Goal: Task Accomplishment & Management: Use online tool/utility

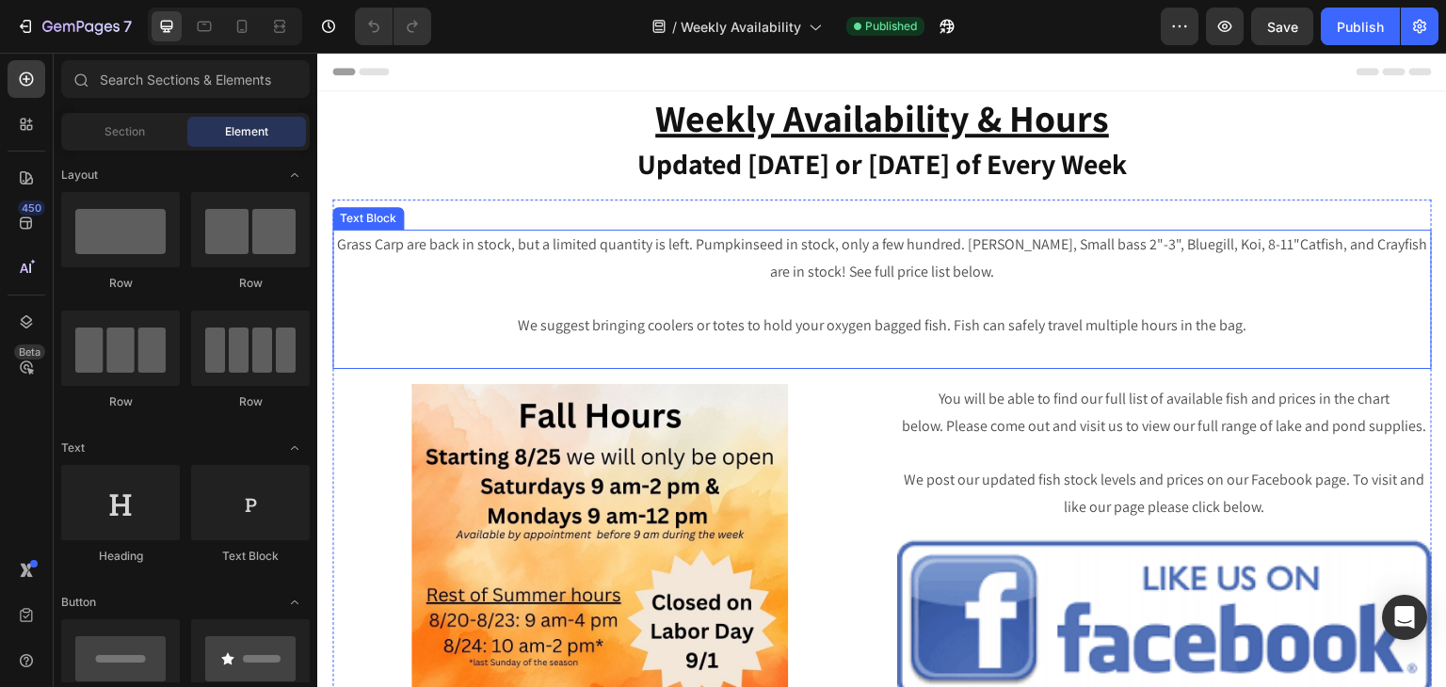
click at [716, 249] on p "Grass Carp are back in stock, but a limited quantity is left. Pumpkinseed in st…" at bounding box center [882, 259] width 1096 height 55
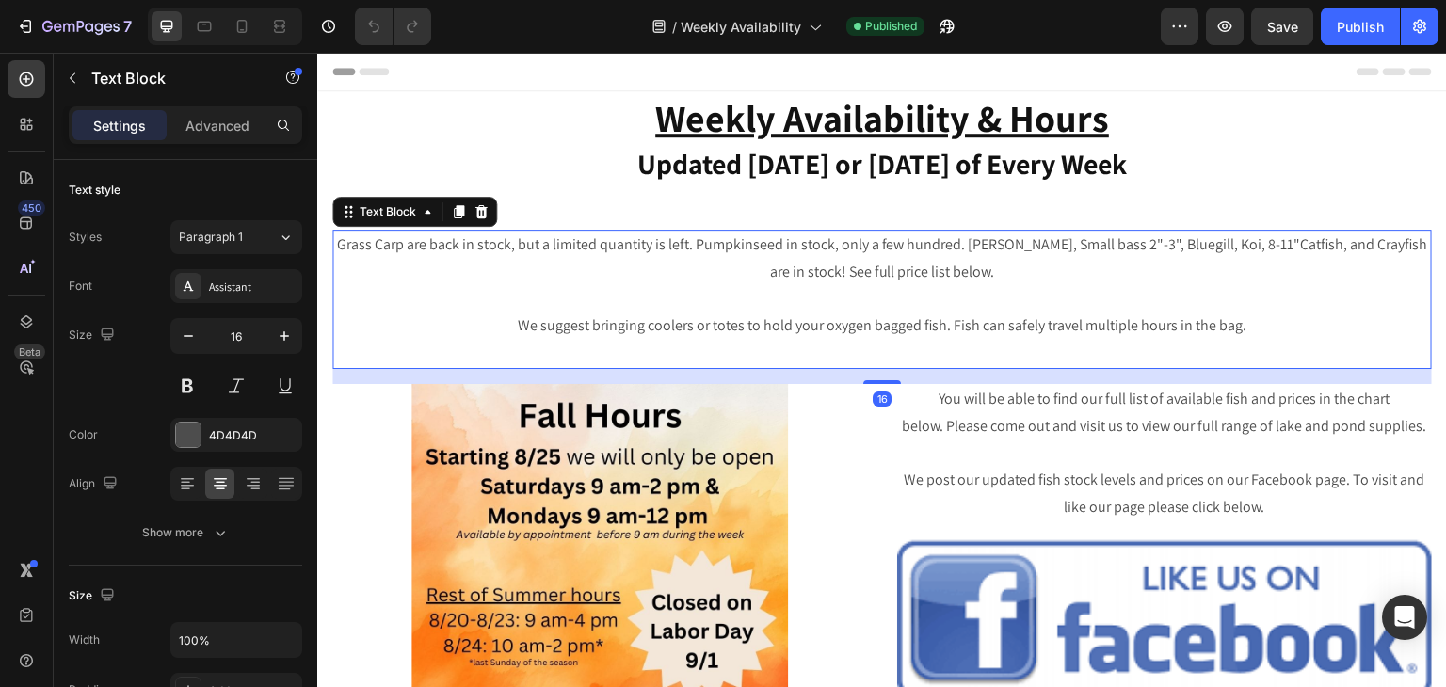
click at [716, 249] on p "Grass Carp are back in stock, but a limited quantity is left. Pumpkinseed in st…" at bounding box center [882, 259] width 1096 height 55
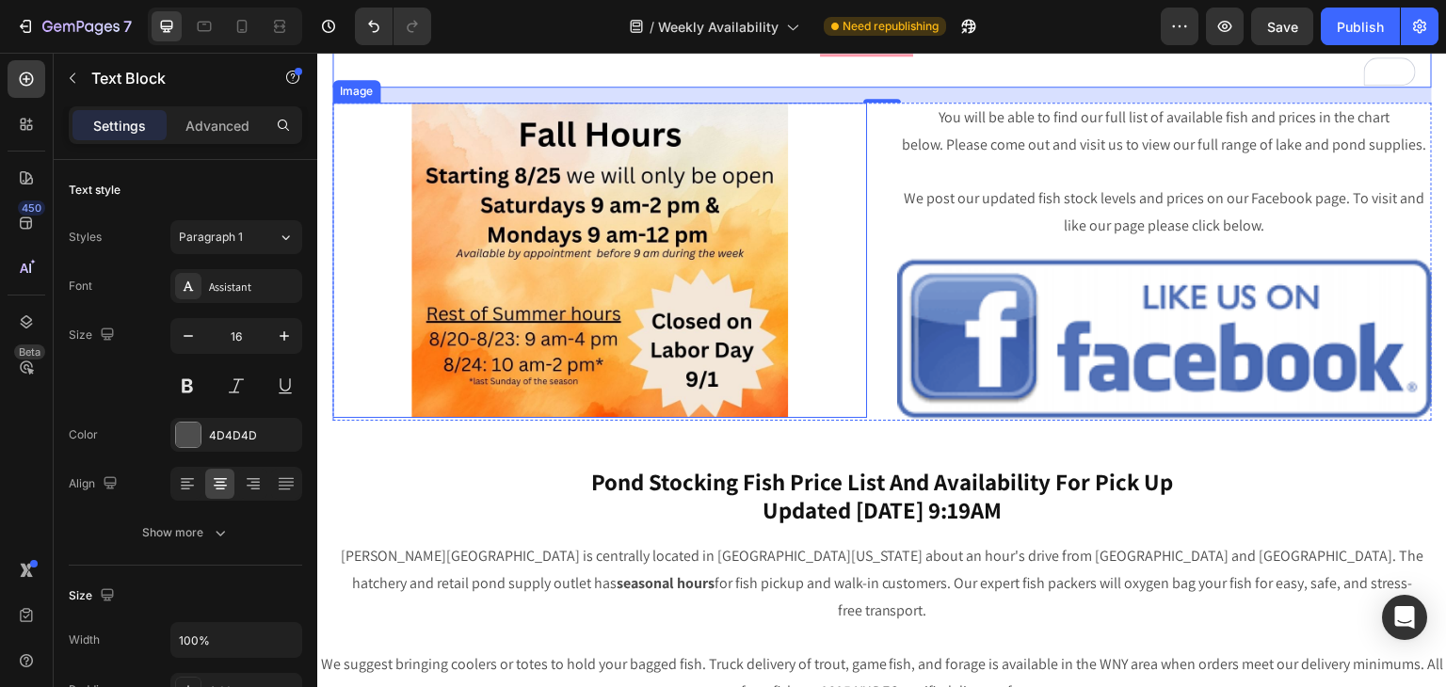
scroll to position [282, 0]
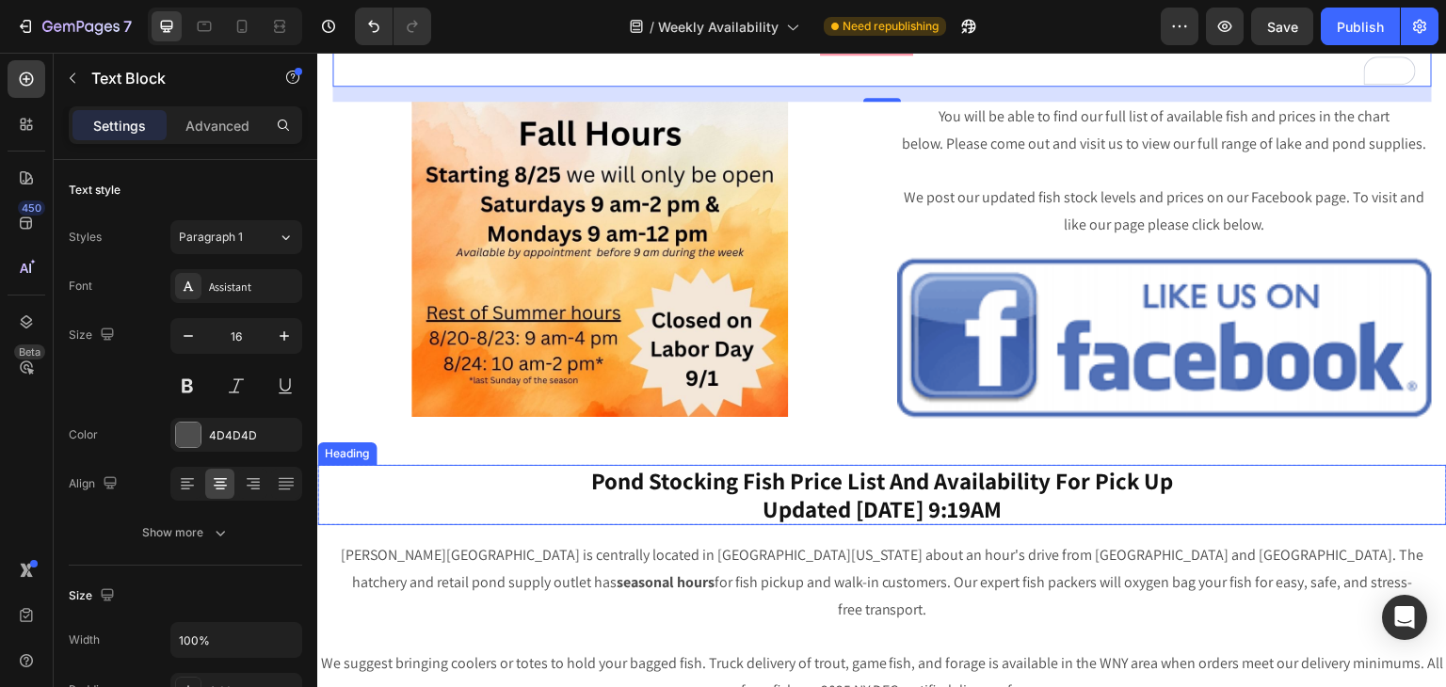
click at [875, 509] on h2 "Pond Stocking Fish Price List And Availability For Pick Up Updated [DATE] 9:19AM" at bounding box center [882, 495] width 1130 height 60
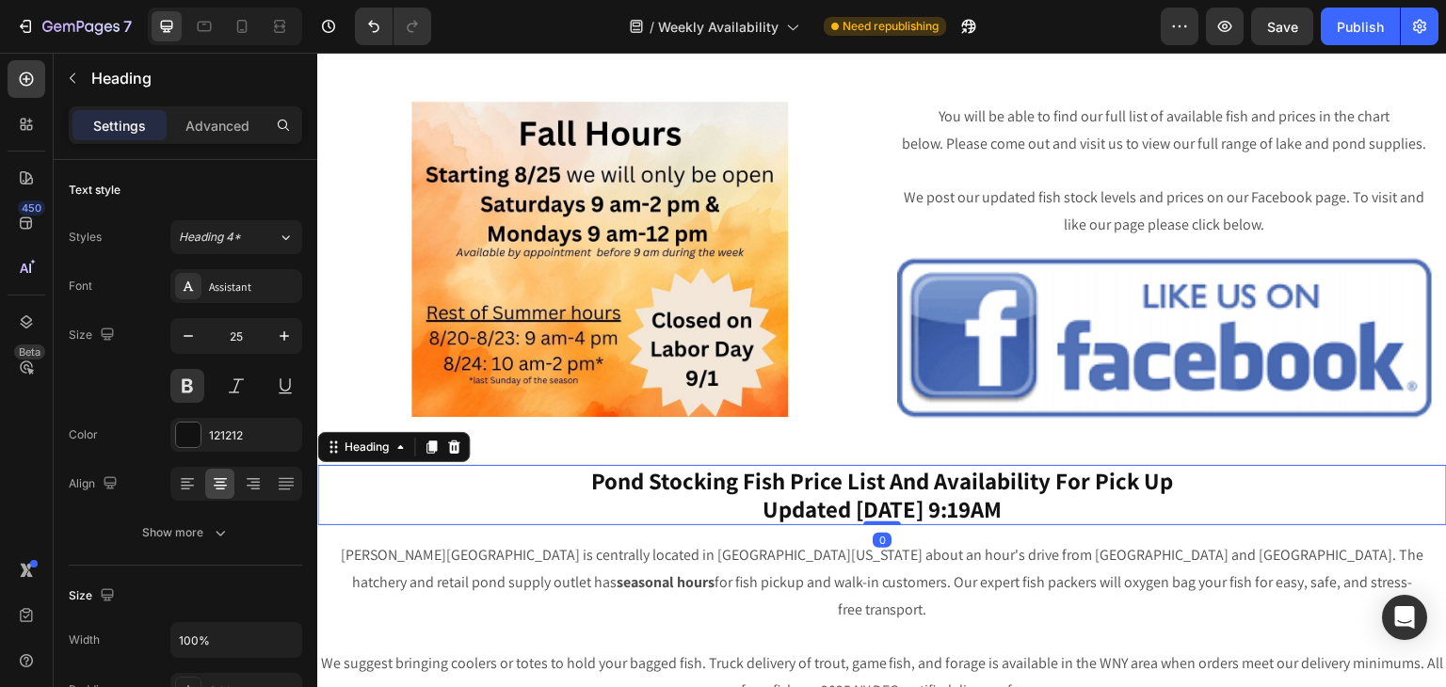
click at [879, 509] on h2 "Pond Stocking Fish Price List And Availability For Pick Up Updated [DATE] 9:19AM" at bounding box center [882, 495] width 1130 height 60
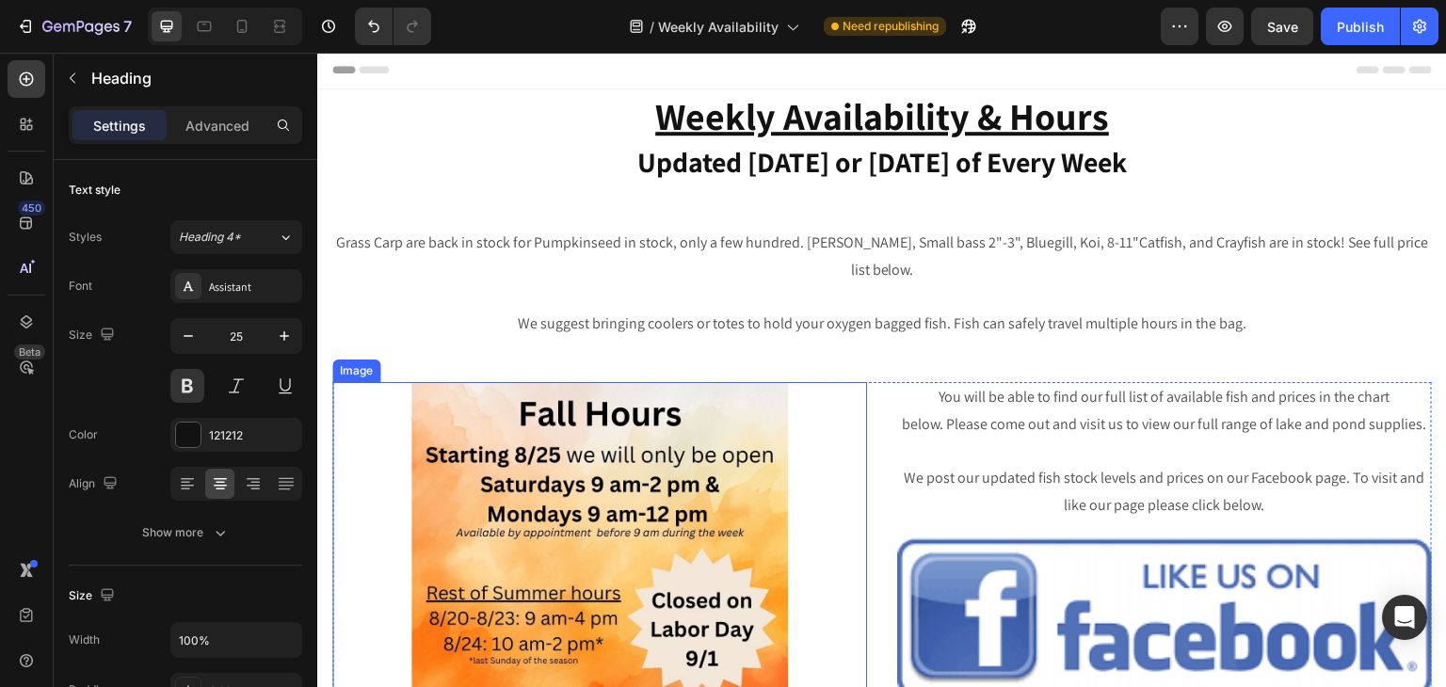
scroll to position [0, 0]
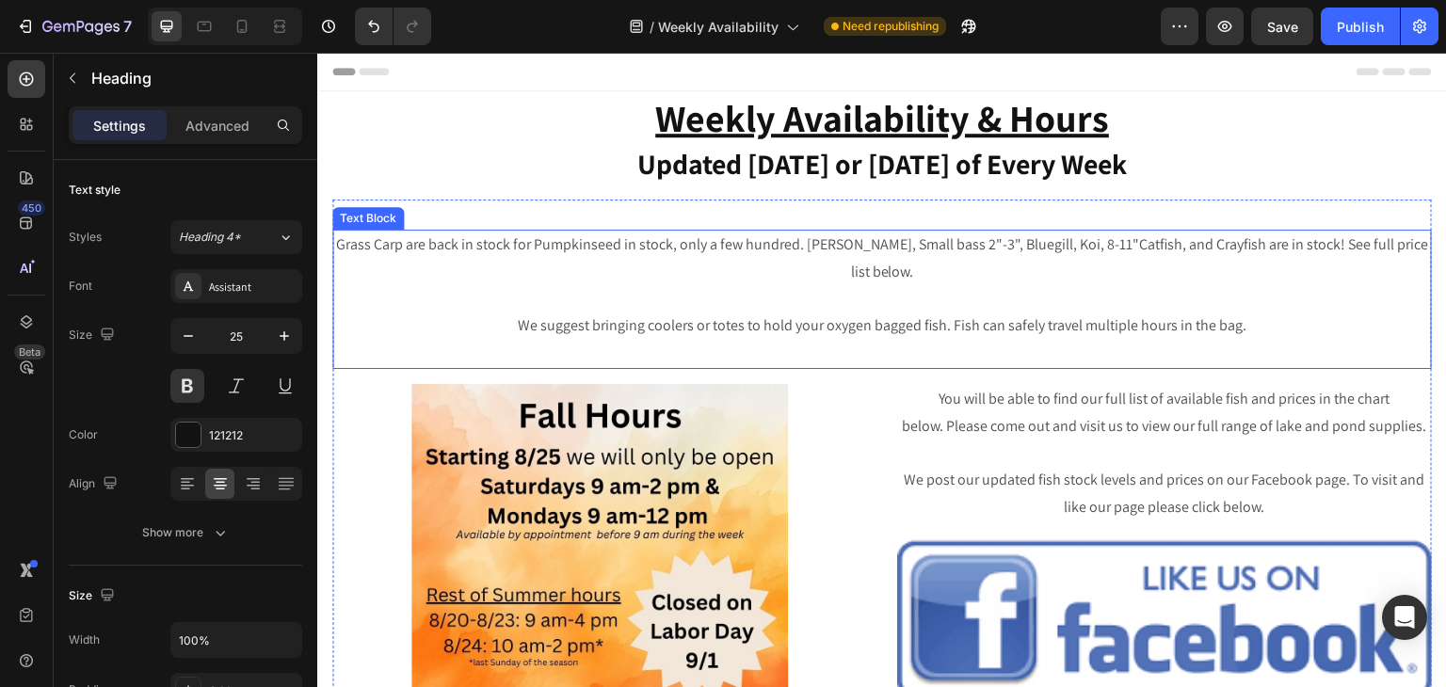
click at [543, 246] on p "Grass Carp are back in stock for Pumpkinseed in stock, only a few hundred. [PER…" at bounding box center [882, 259] width 1096 height 55
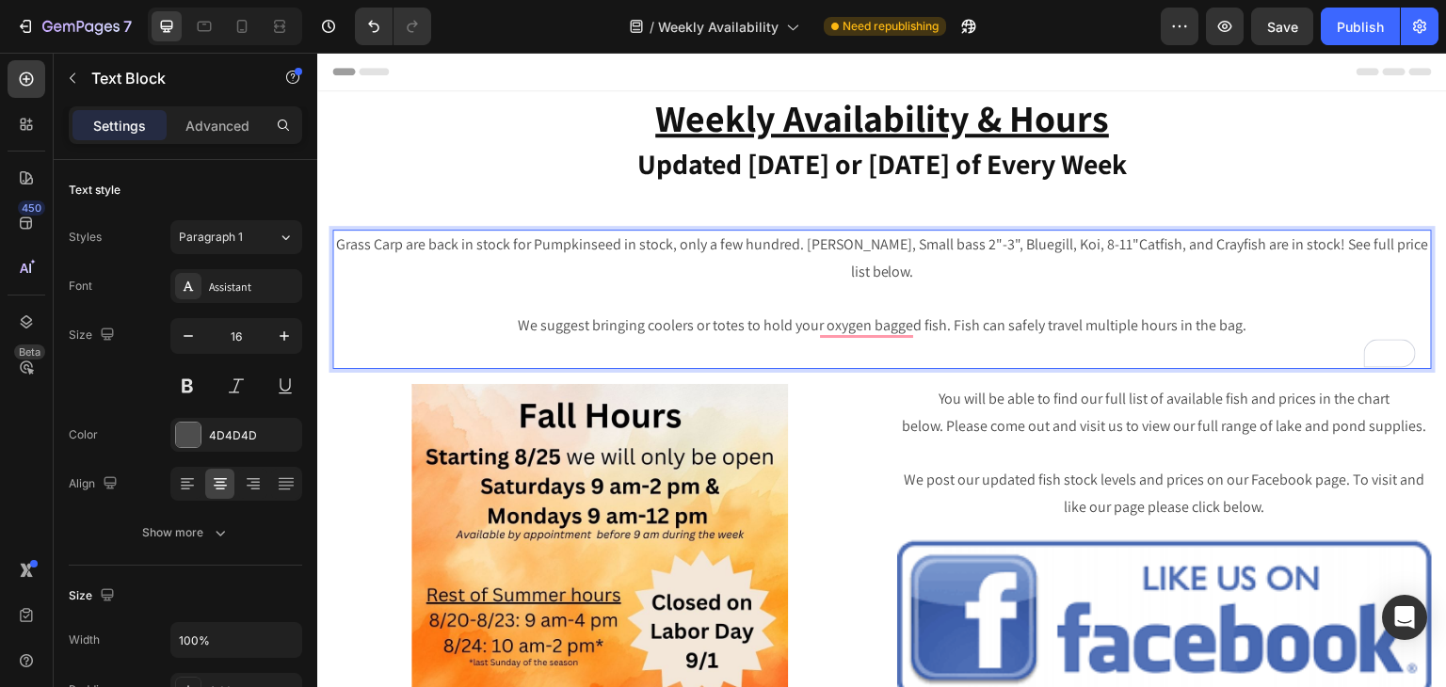
click at [543, 246] on p "Grass Carp are back in stock for Pumpkinseed in stock, only a few hundred. [PER…" at bounding box center [882, 259] width 1096 height 55
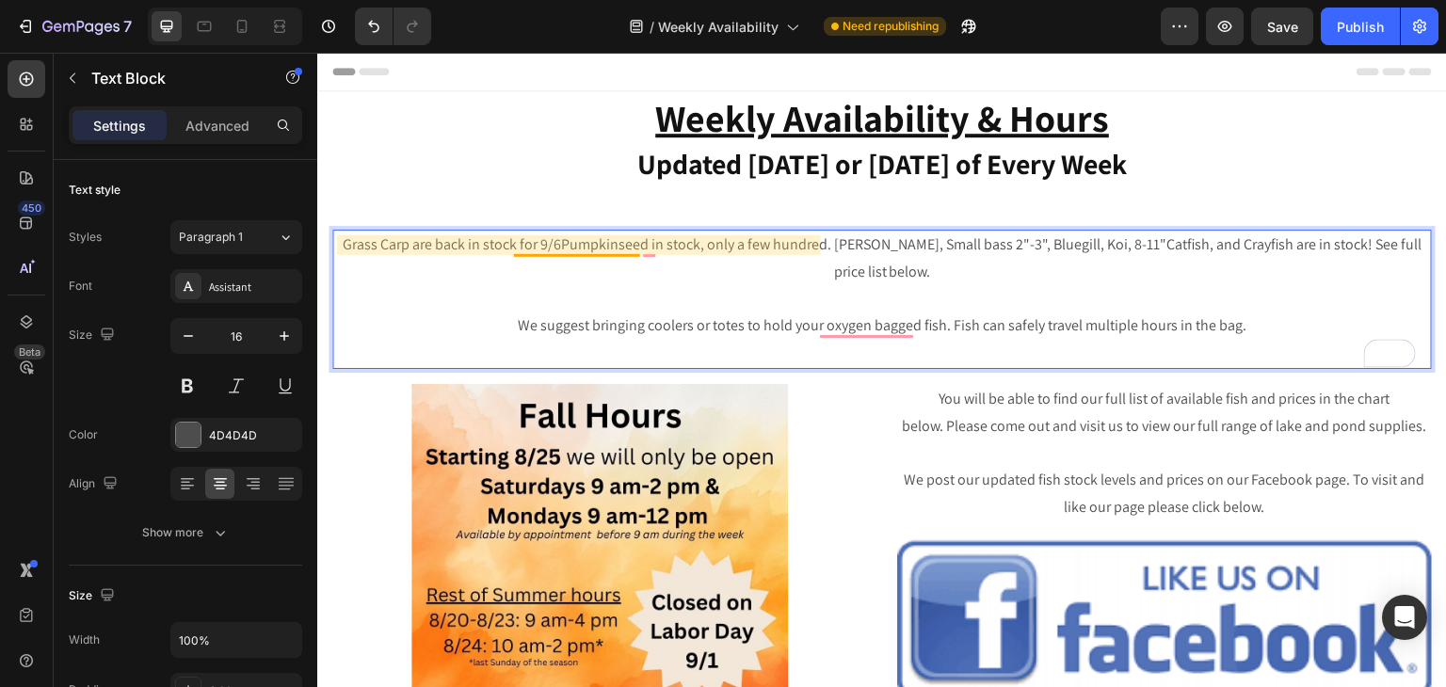
click at [535, 247] on p "Grass Carp are back in stock for 9/6Pumpkinseed in stock, only a few hundred. […" at bounding box center [882, 259] width 1096 height 55
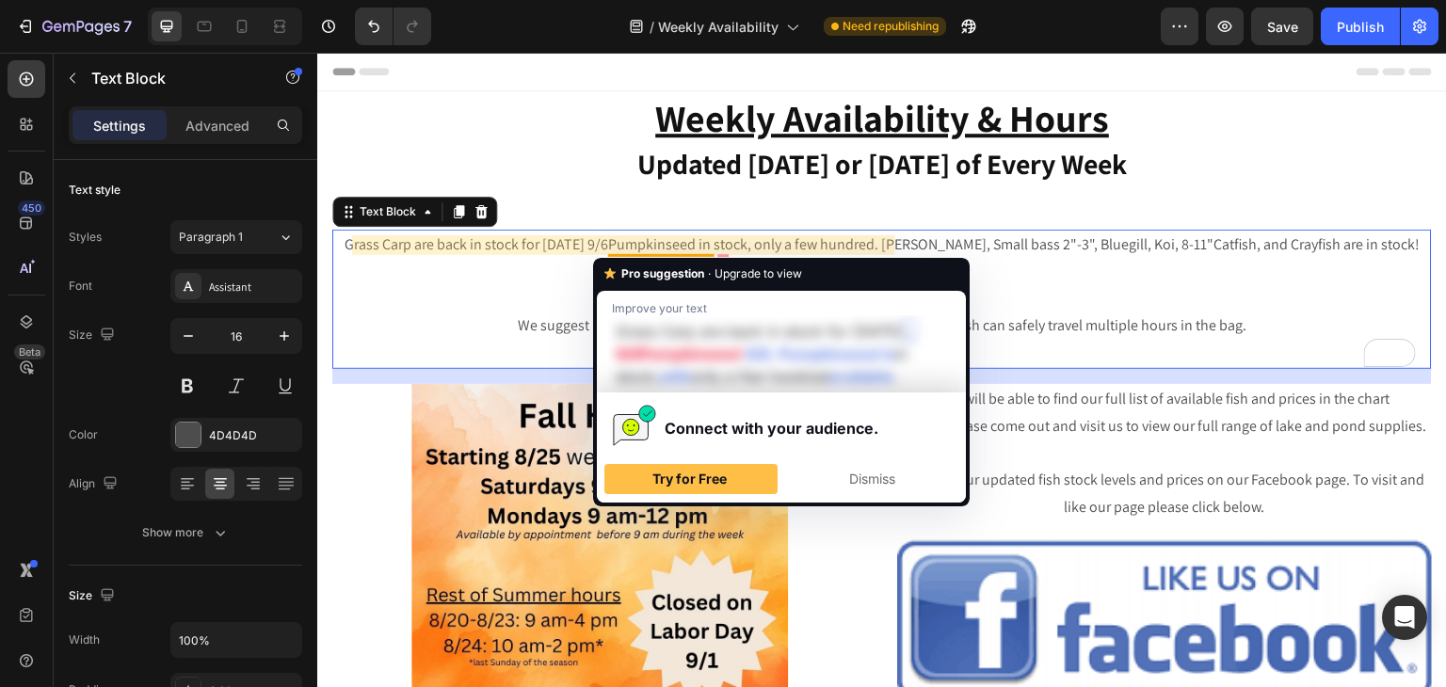
click at [630, 247] on p "Grass Carp are back in stock for [DATE] 9/6Pumpkinseed in stock, only a few hun…" at bounding box center [882, 259] width 1096 height 55
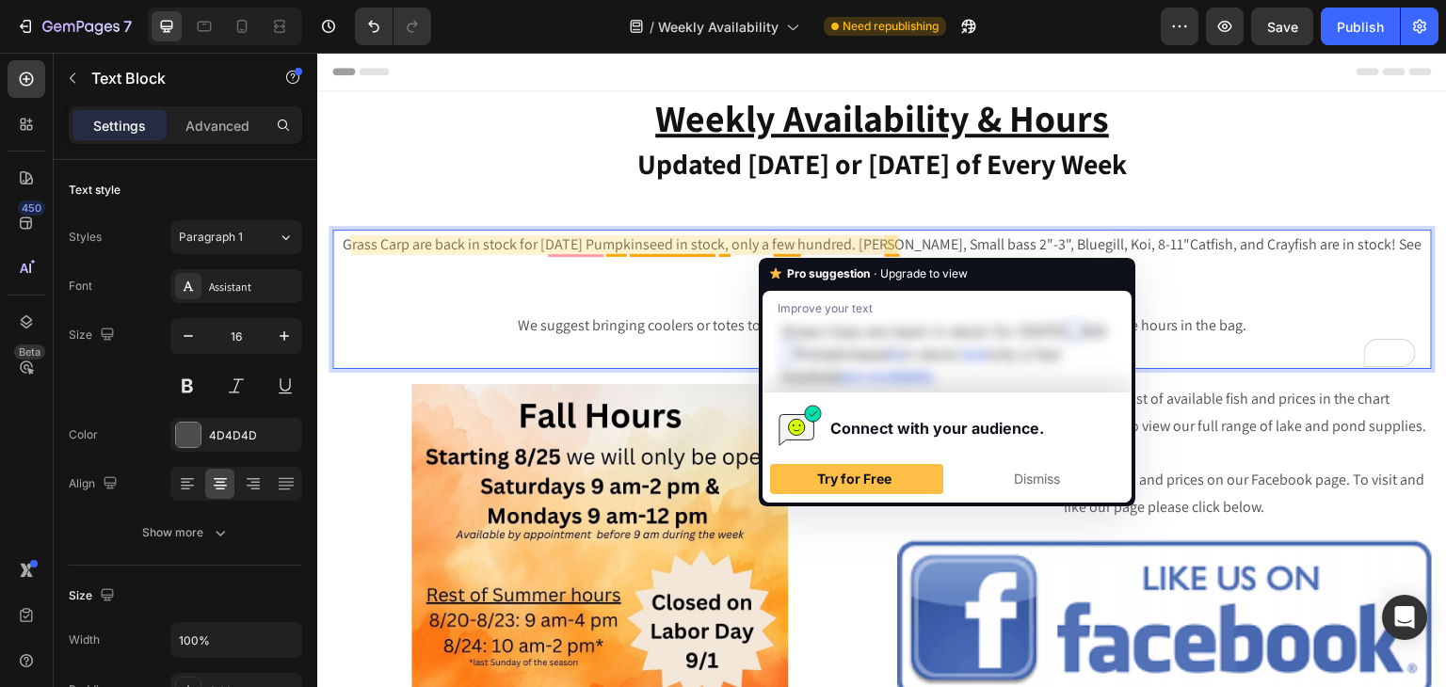
click at [899, 246] on p "Grass Carp are back in stock for [DATE] Pumpkinseed in stock, only a few hundre…" at bounding box center [882, 259] width 1096 height 55
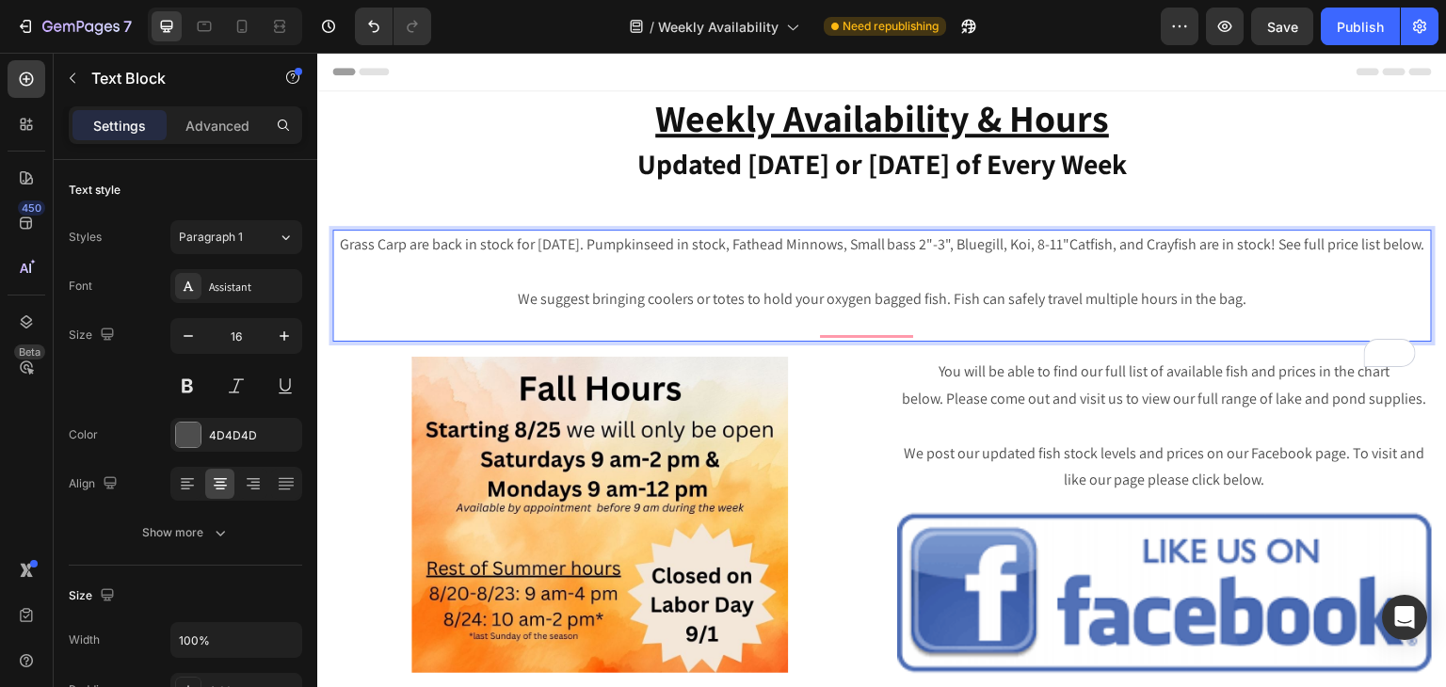
click at [1308, 248] on p "Grass Carp are back in stock for [DATE]. Pumpkinseed in stock, Fathead Minnows,…" at bounding box center [882, 245] width 1096 height 27
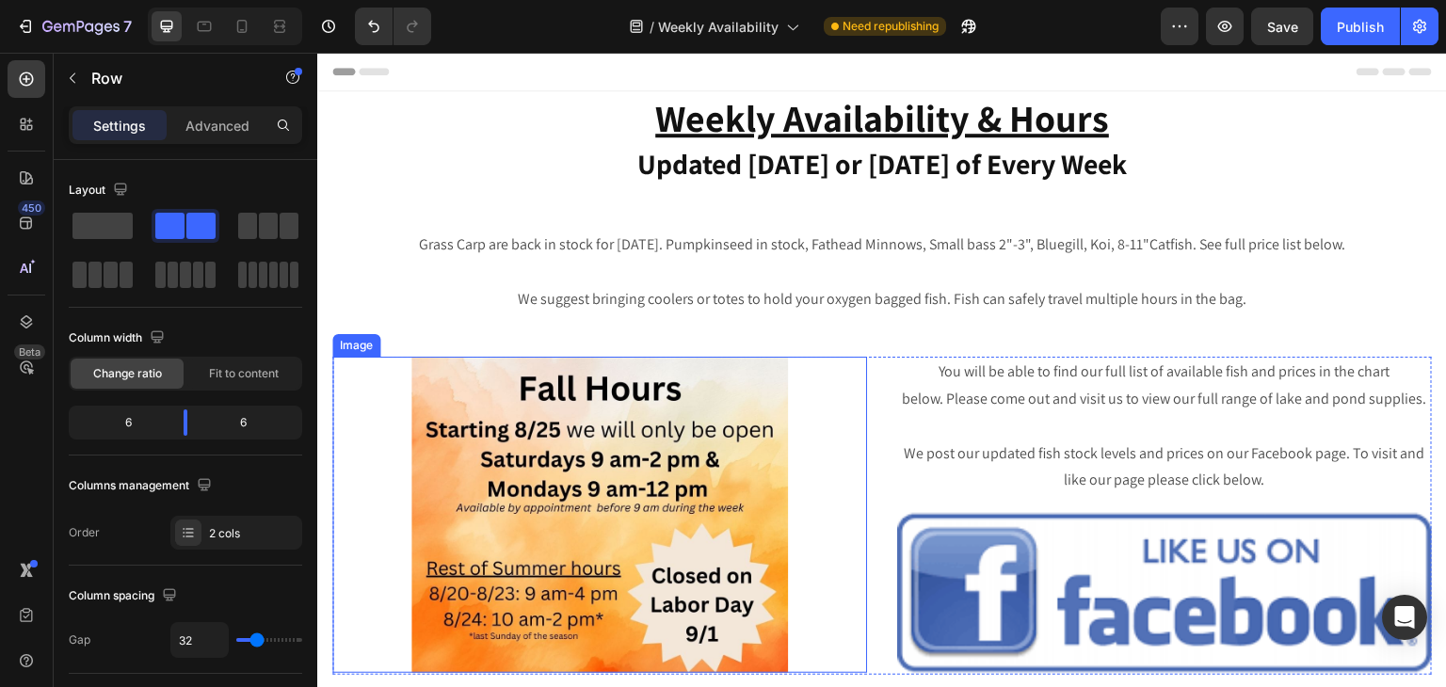
click at [475, 586] on img at bounding box center [599, 514] width 377 height 315
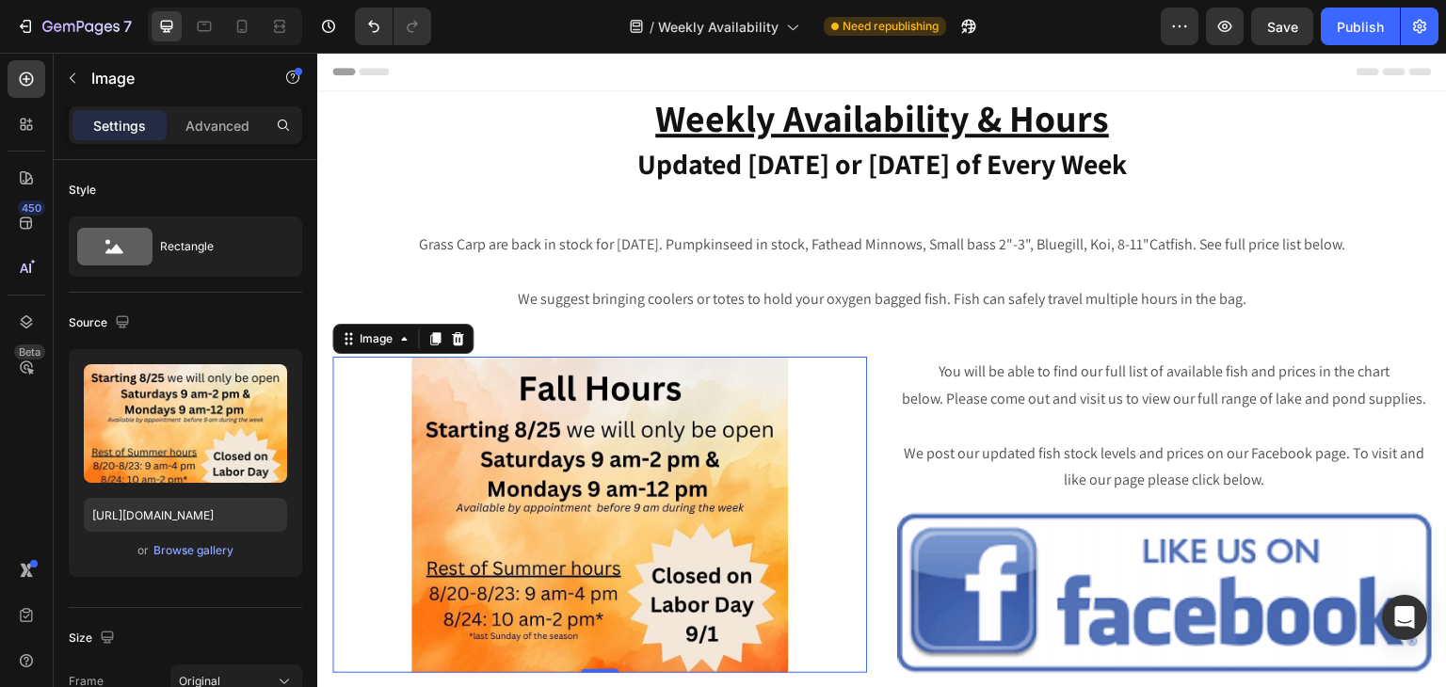
click at [485, 590] on img at bounding box center [599, 514] width 377 height 315
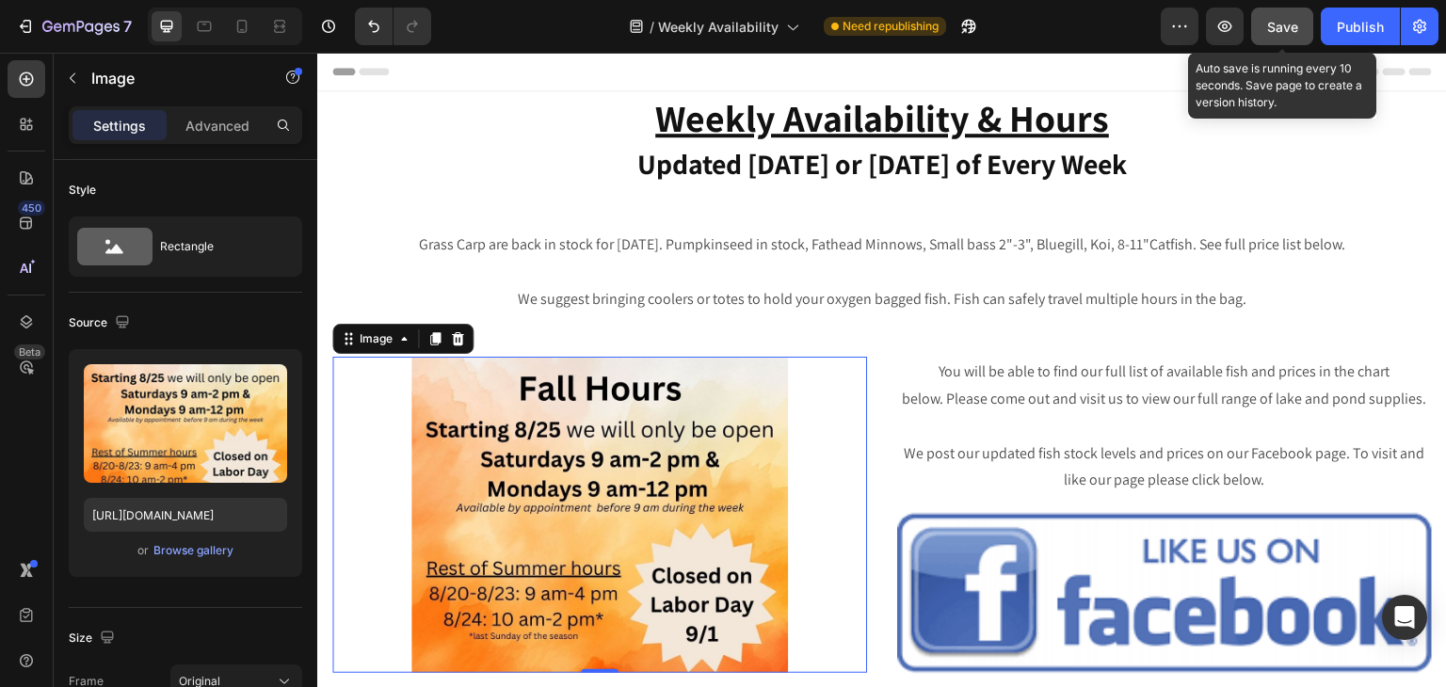
click at [1290, 24] on span "Save" at bounding box center [1282, 27] width 31 height 16
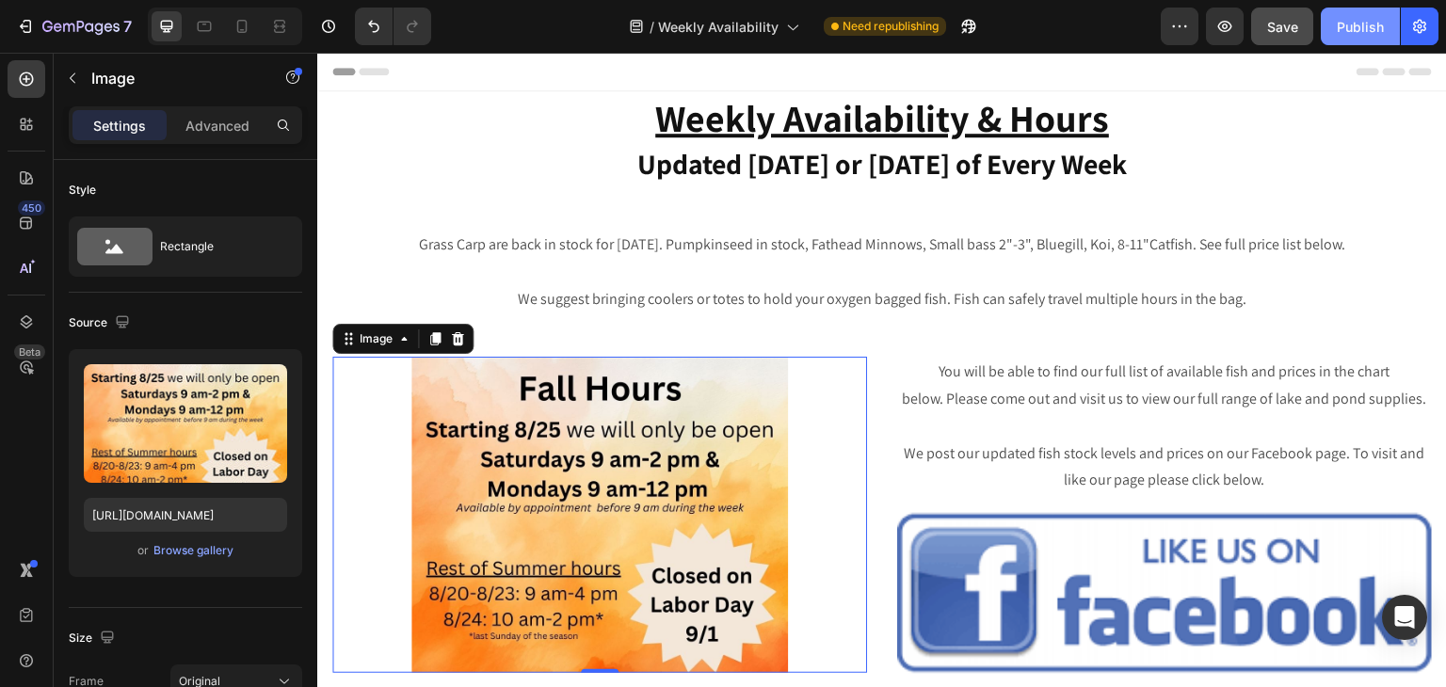
click at [1367, 23] on div "Publish" at bounding box center [1360, 27] width 47 height 20
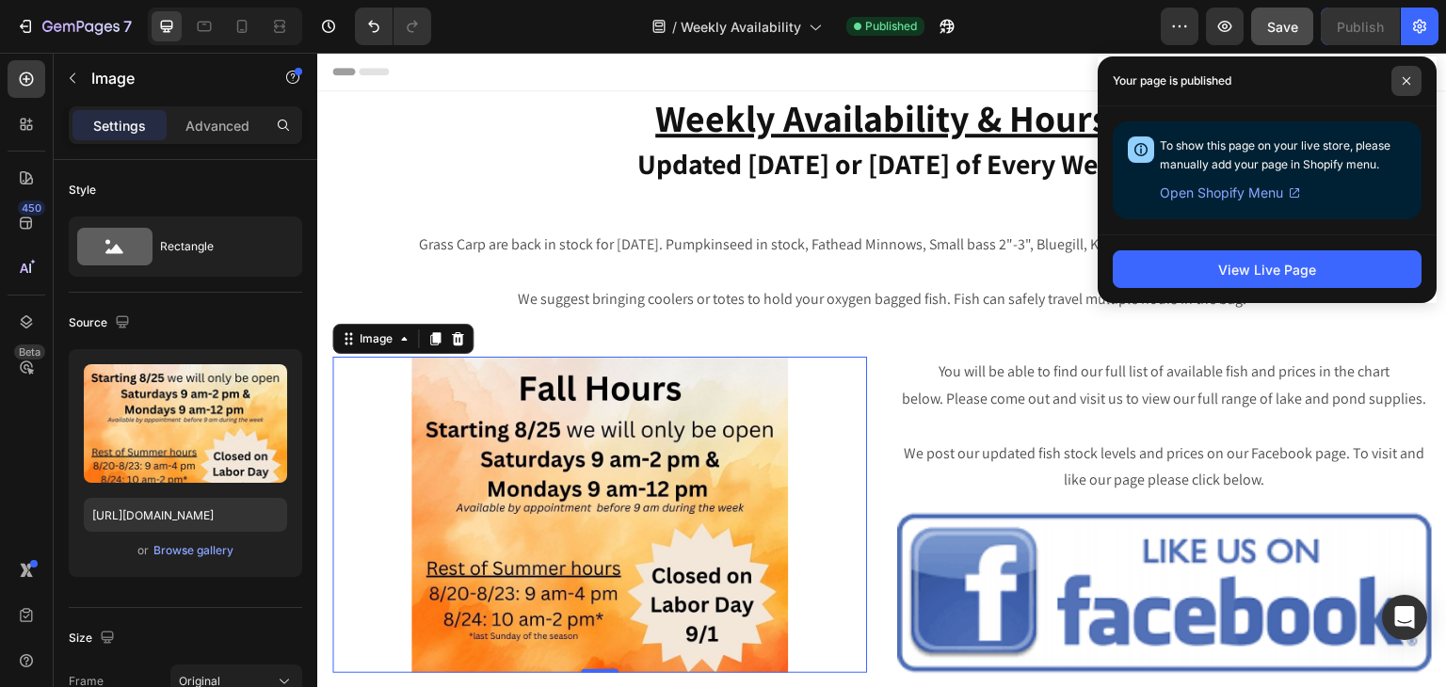
click at [1408, 84] on icon at bounding box center [1406, 80] width 9 height 9
